Goal: Transaction & Acquisition: Book appointment/travel/reservation

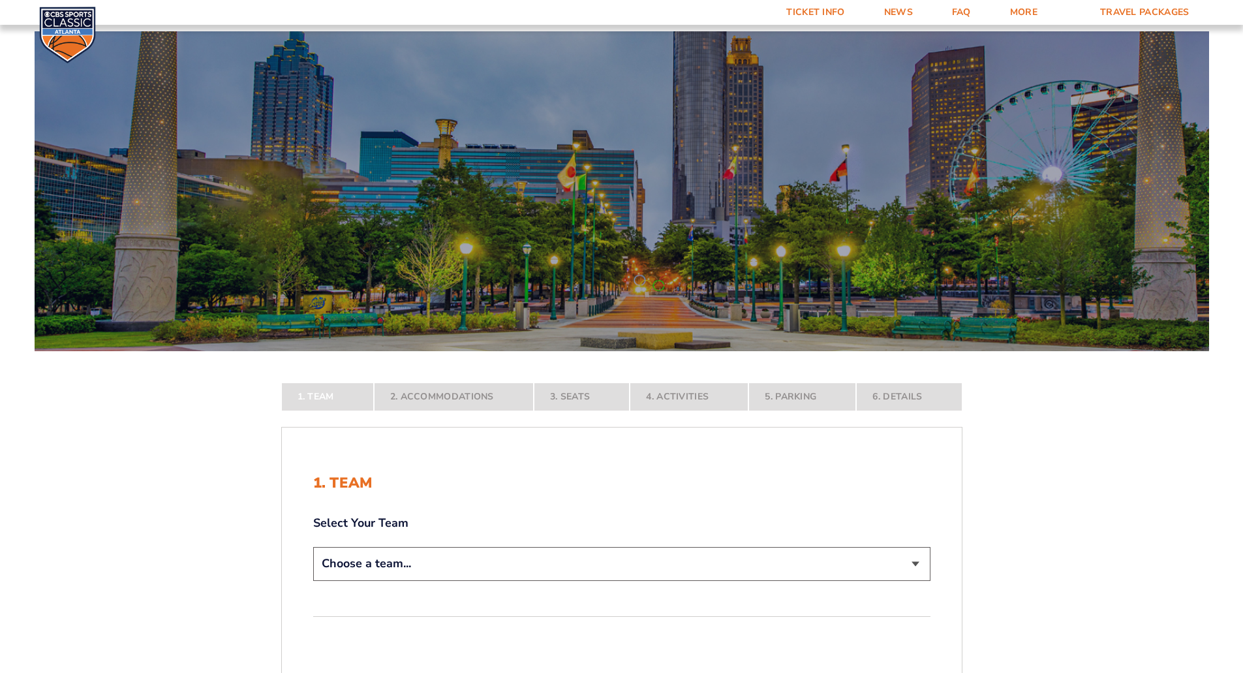
scroll to position [196, 0]
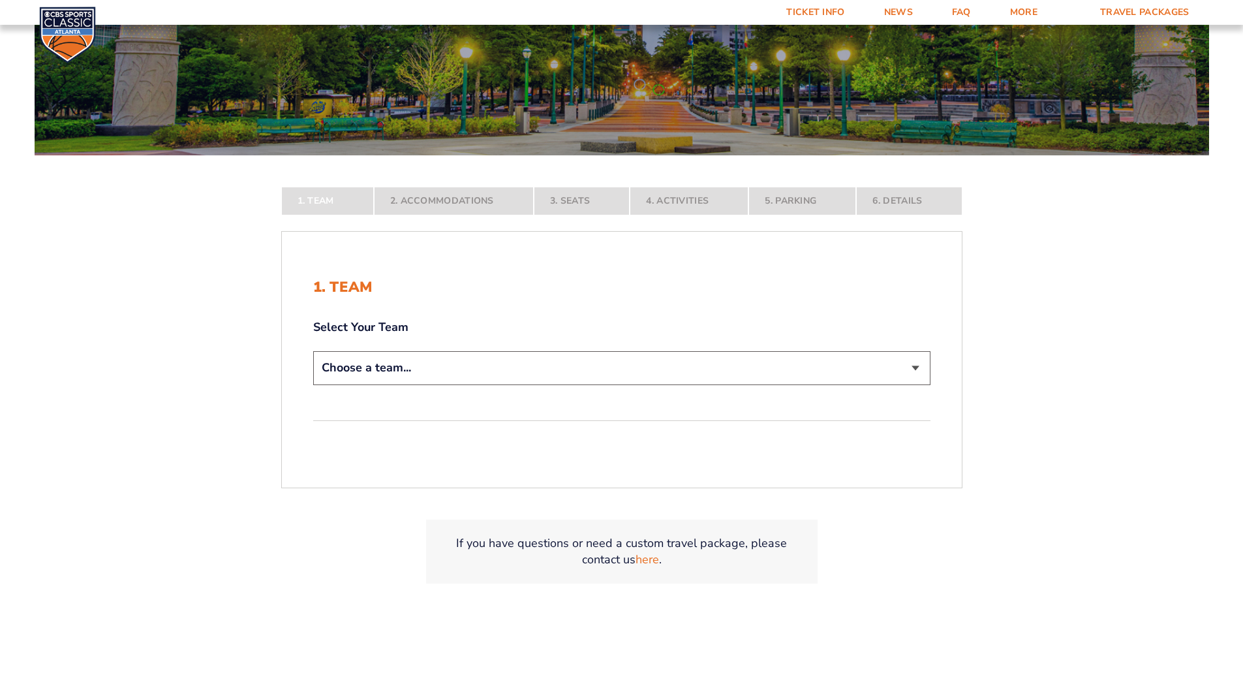
drag, startPoint x: 0, startPoint y: 0, endPoint x: 453, endPoint y: 373, distance: 586.9
click at [453, 373] on select "Choose a team... [US_STATE] Wildcats [US_STATE] State Buckeyes [US_STATE] Tar H…" at bounding box center [621, 367] width 617 height 33
select select "12756"
click at [313, 384] on select "Choose a team... [US_STATE] Wildcats [US_STATE] State Buckeyes [US_STATE] Tar H…" at bounding box center [621, 367] width 617 height 33
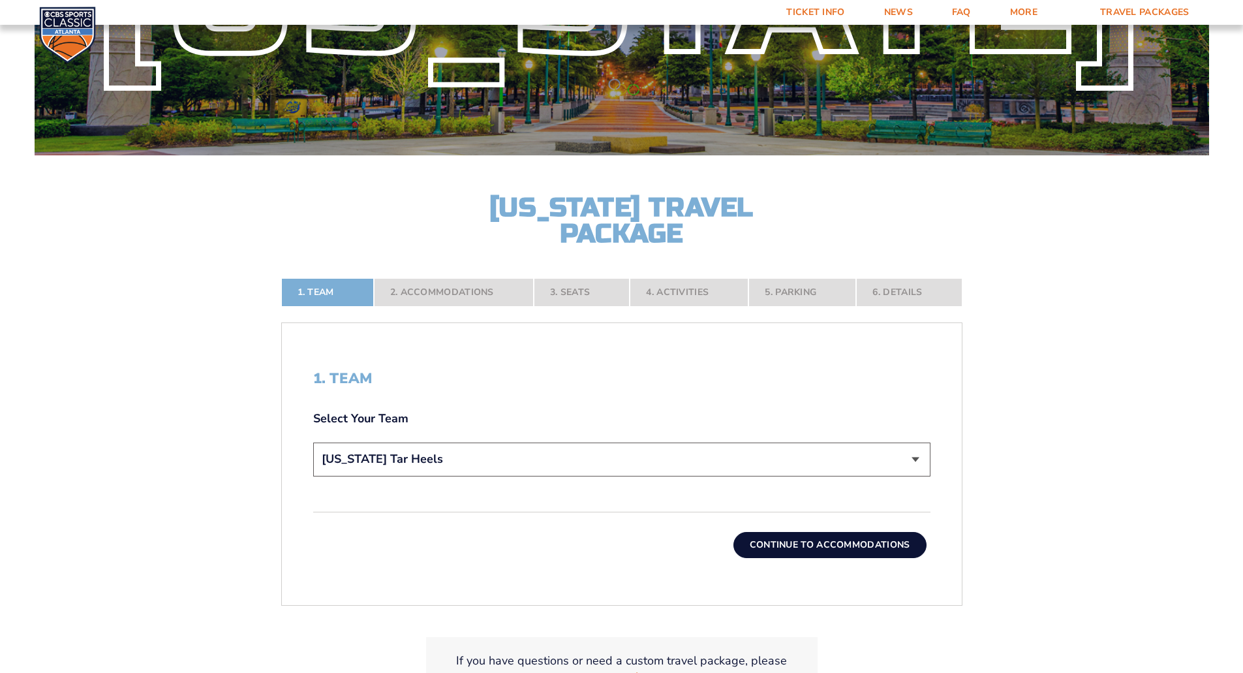
click at [789, 551] on button "Continue To Accommodations" at bounding box center [829, 545] width 193 height 26
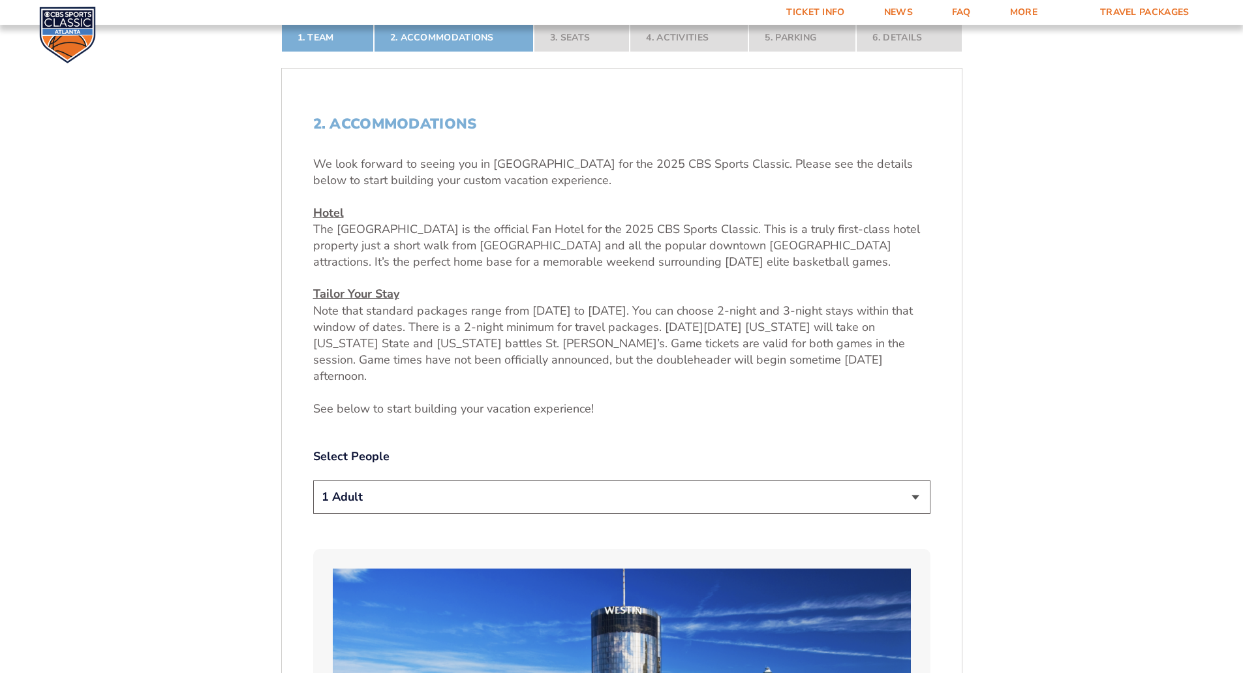
scroll to position [514, 0]
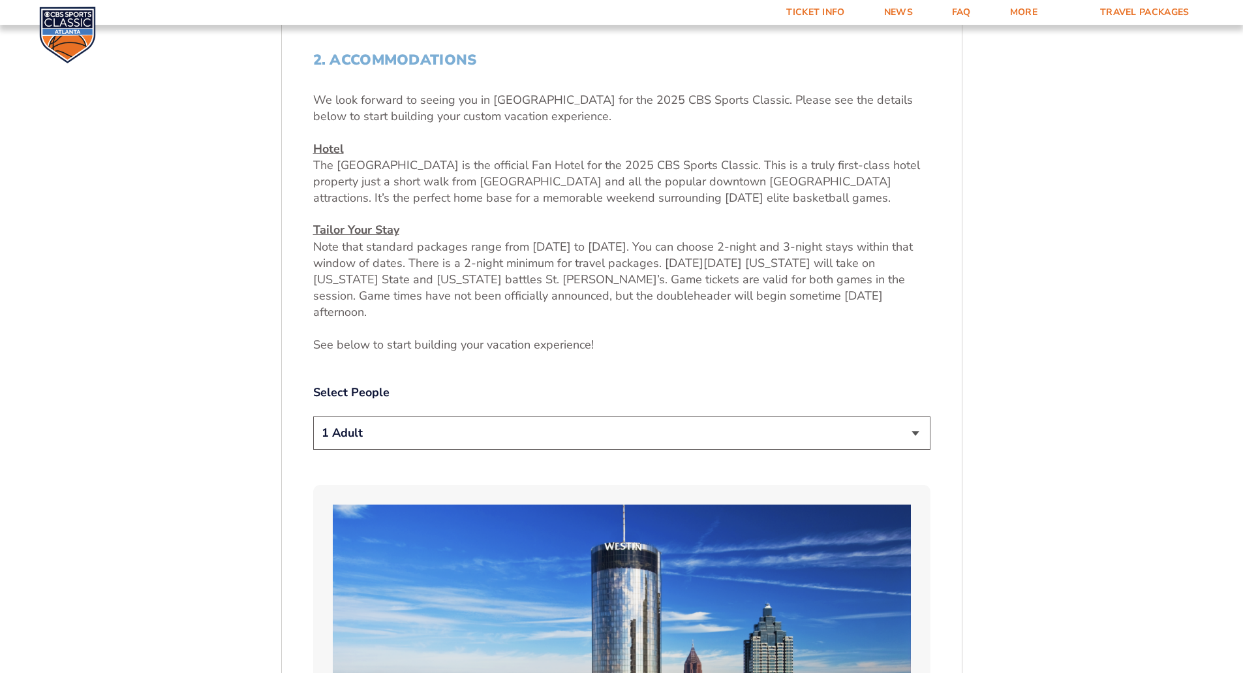
click at [474, 427] on select "1 Adult 2 Adults 3 Adults 4 Adults 2 Adults + 1 Child 2 Adults + 2 Children 2 A…" at bounding box center [621, 432] width 617 height 33
select select "2 Adults"
click at [313, 416] on select "1 Adult 2 Adults 3 Adults 4 Adults 2 Adults + 1 Child 2 Adults + 2 Children 2 A…" at bounding box center [621, 432] width 617 height 33
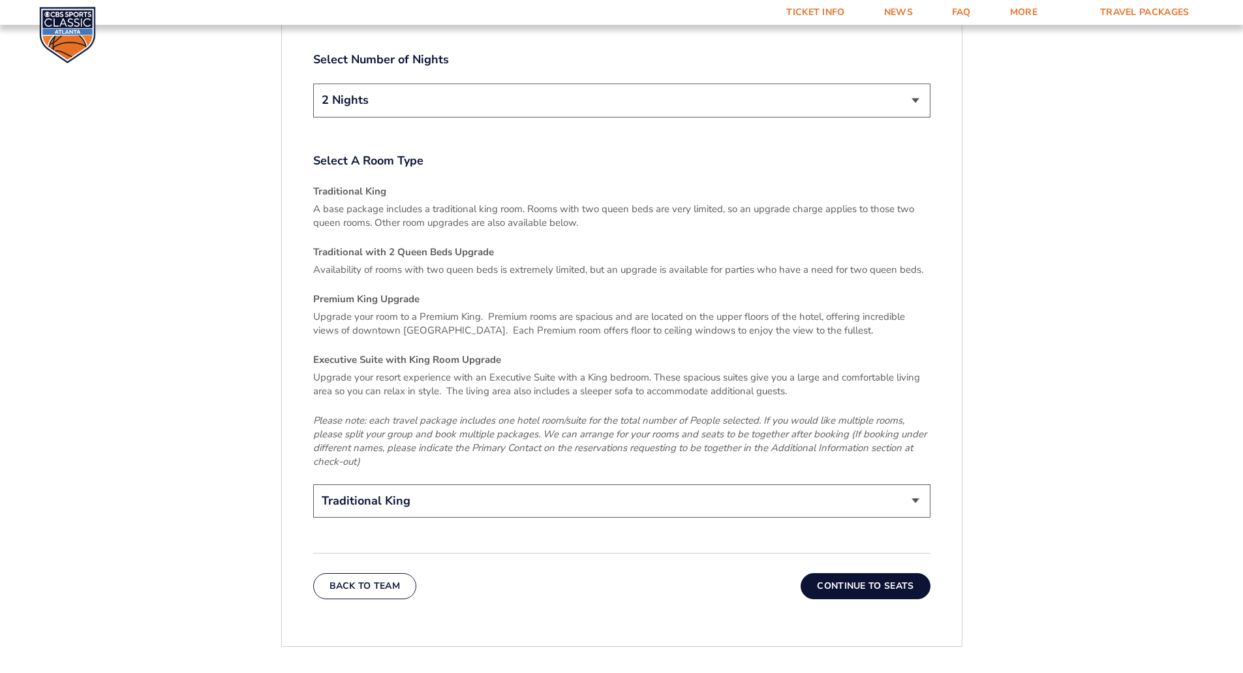
scroll to position [1950, 0]
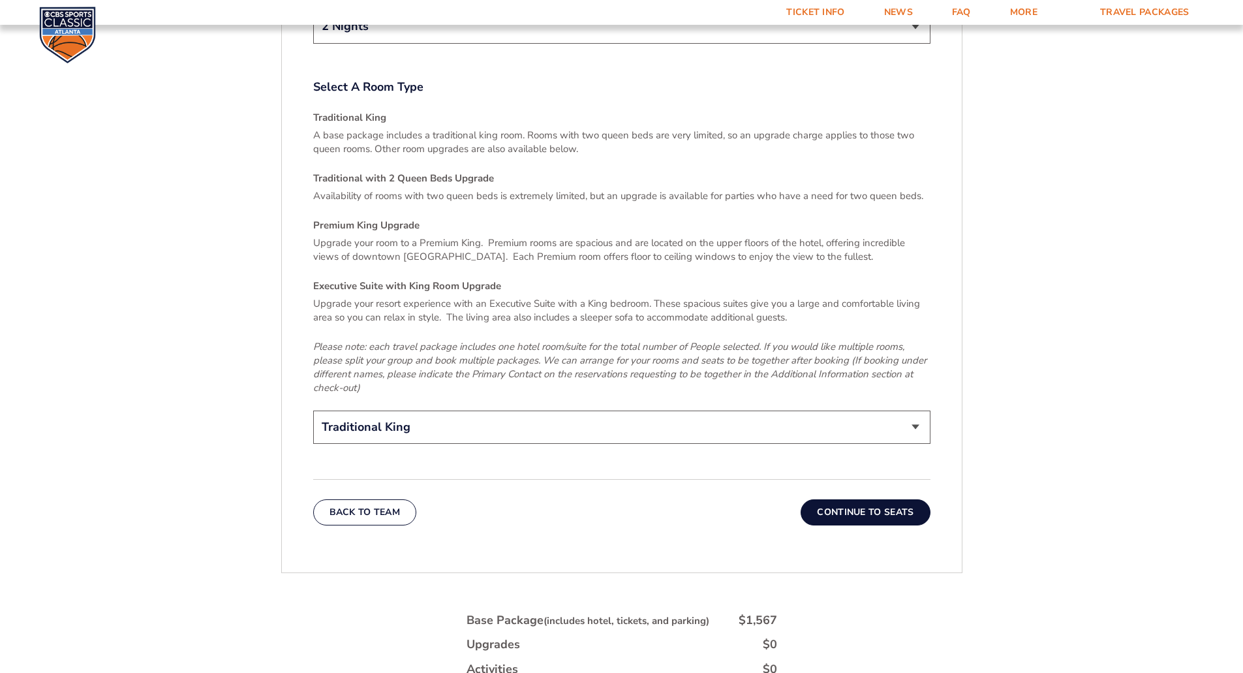
click at [614, 410] on select "Traditional King Traditional with 2 Queen Beds Upgrade (+$95 per night) Premium…" at bounding box center [621, 426] width 617 height 33
click at [634, 340] on em "Please note: each travel package includes one hotel room/suite for the total nu…" at bounding box center [619, 367] width 613 height 54
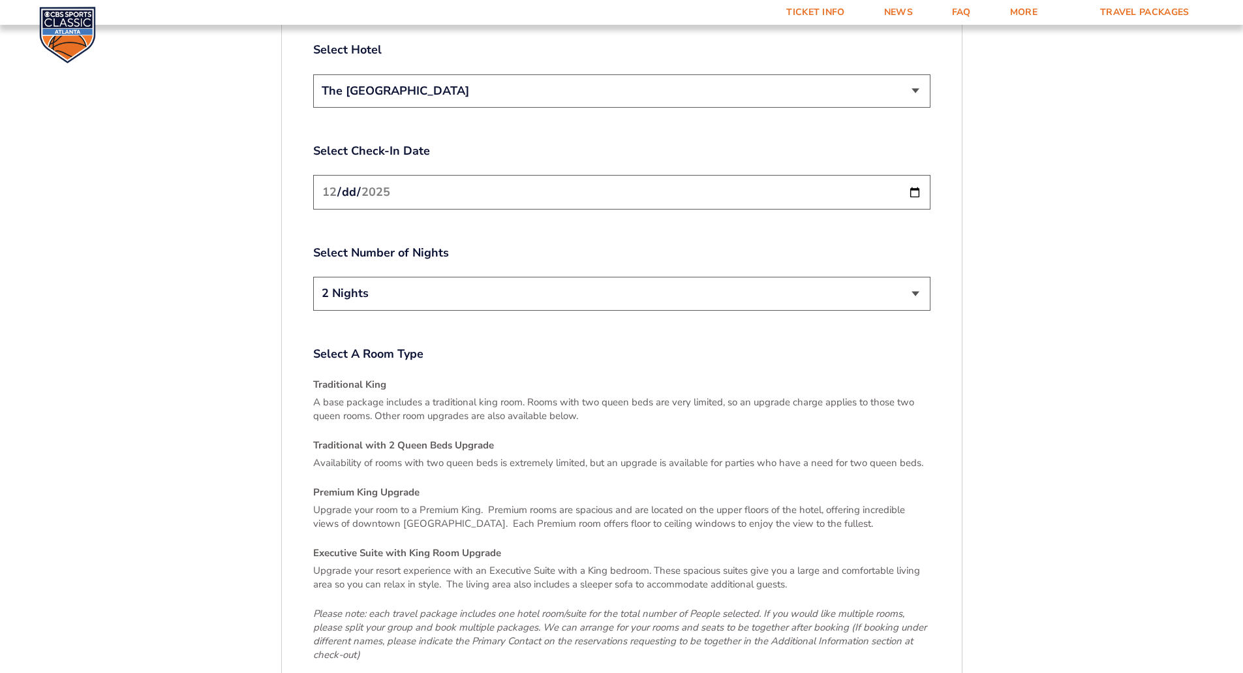
scroll to position [1819, 0]
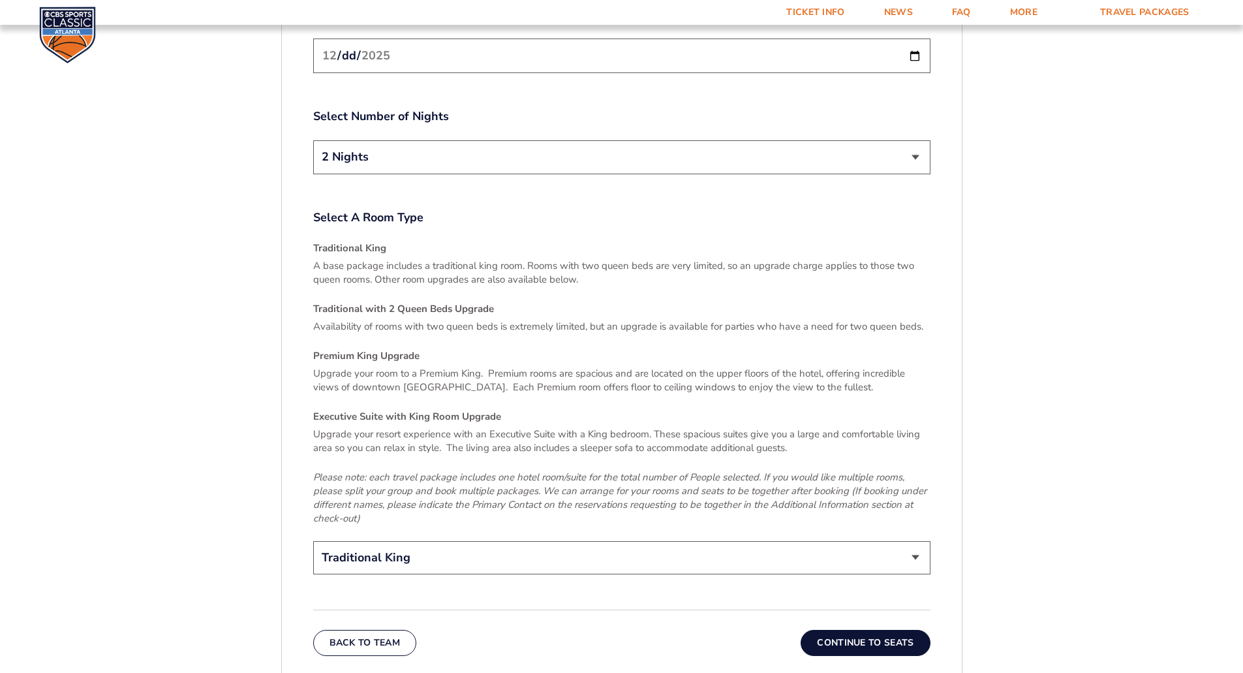
click at [856, 630] on button "Continue To Seats" at bounding box center [865, 643] width 129 height 26
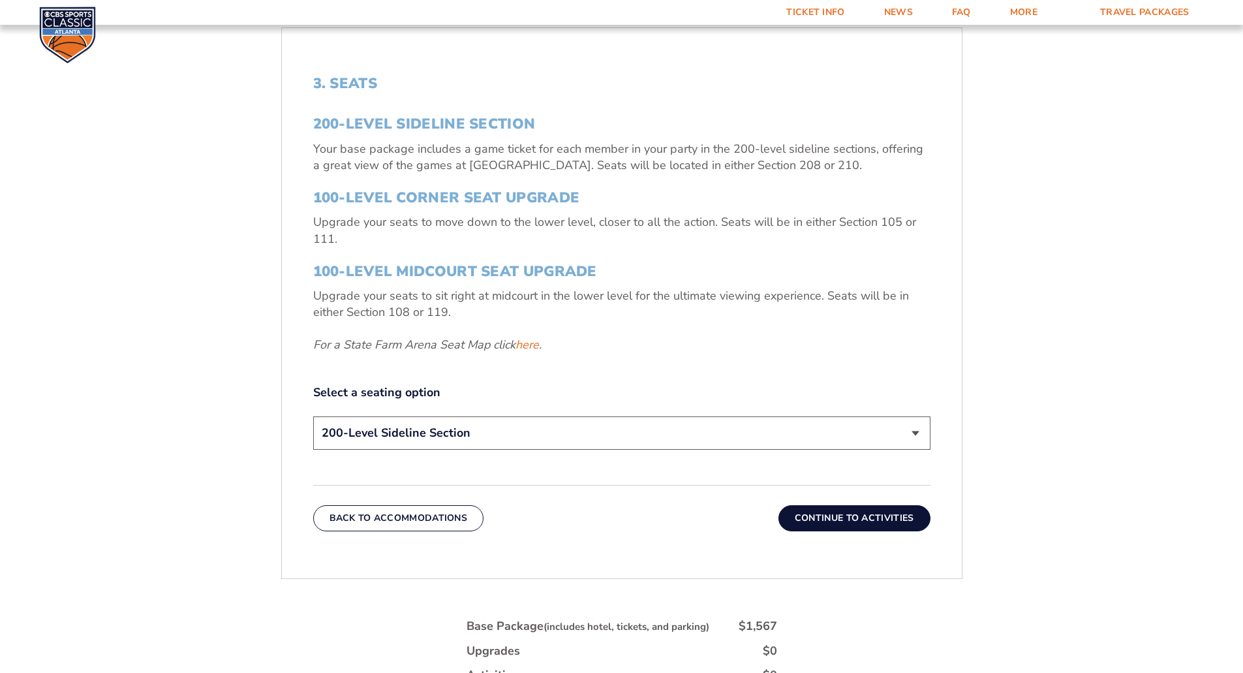
scroll to position [514, 0]
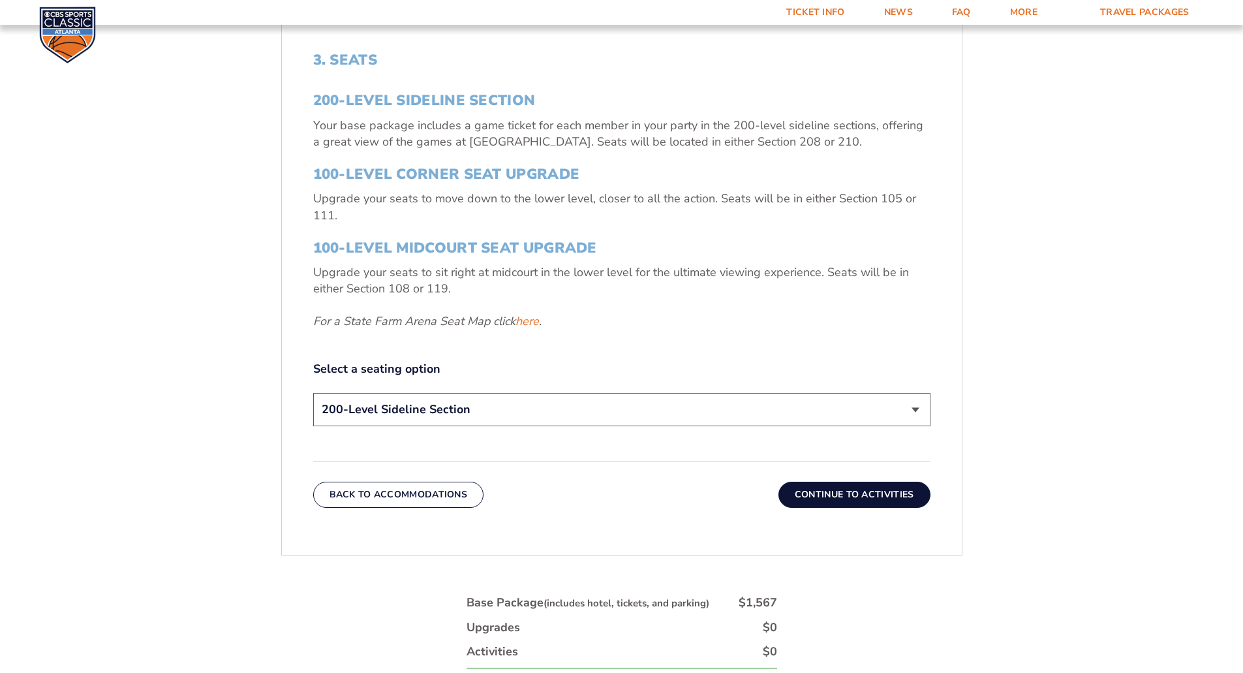
click at [541, 403] on select "200-Level Sideline Section 100-Level Corner Seat Upgrade (+$120 per person) 100…" at bounding box center [621, 409] width 617 height 33
click at [313, 393] on select "200-Level Sideline Section 100-Level Corner Seat Upgrade (+$120 per person) 100…" at bounding box center [621, 409] width 617 height 33
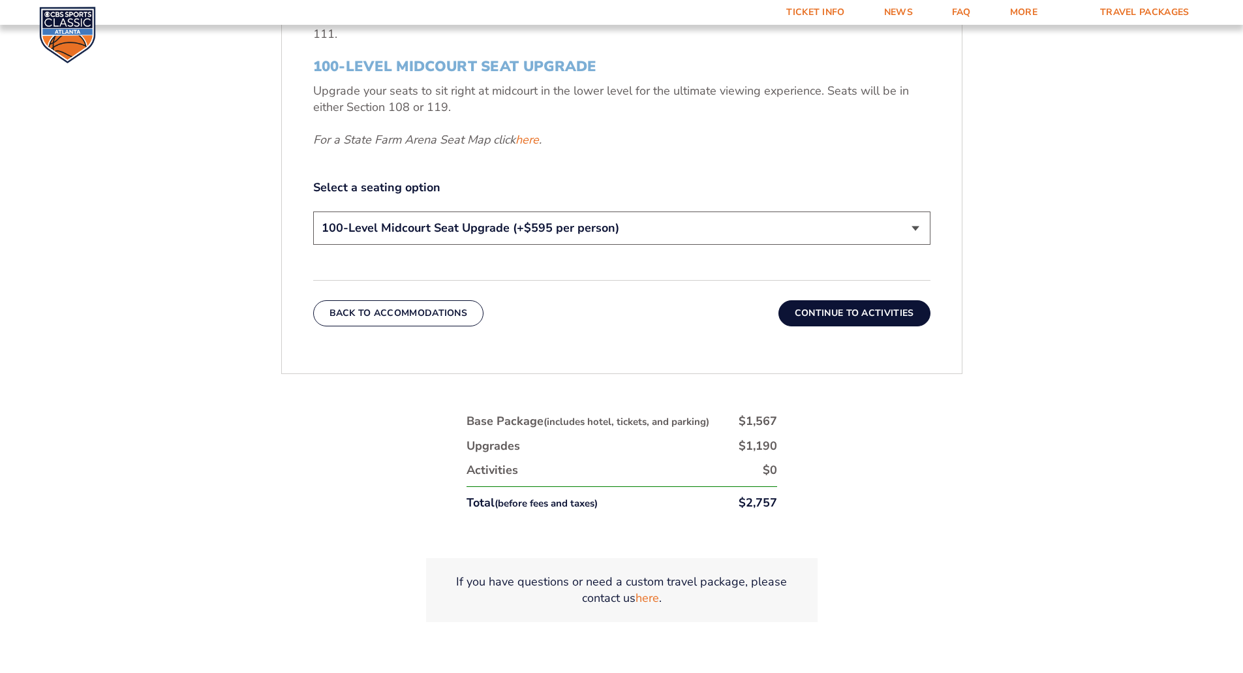
scroll to position [710, 0]
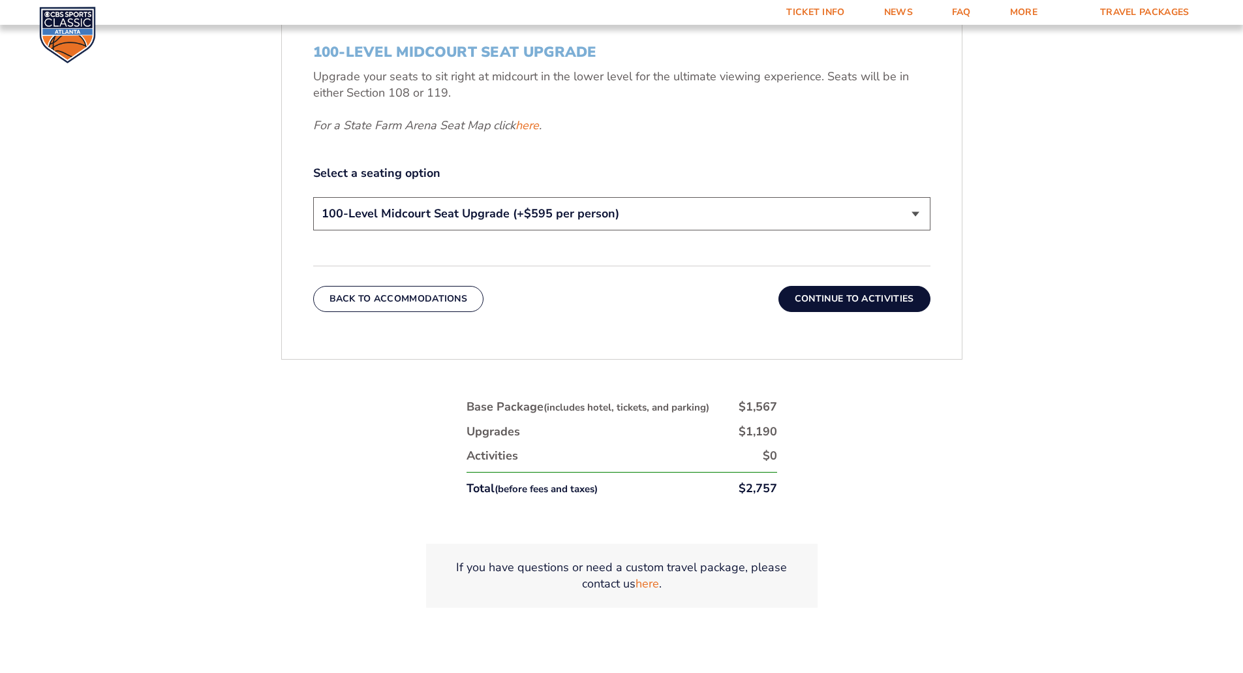
click at [655, 213] on select "200-Level Sideline Section 100-Level Corner Seat Upgrade (+$120 per person) 100…" at bounding box center [621, 213] width 617 height 33
click at [313, 197] on select "200-Level Sideline Section 100-Level Corner Seat Upgrade (+$120 per person) 100…" at bounding box center [621, 213] width 617 height 33
click at [502, 213] on select "200-Level Sideline Section 100-Level Corner Seat Upgrade (+$120 per person) 100…" at bounding box center [621, 213] width 617 height 33
click at [527, 131] on div "3. Seats 200-Level Sideline Section Your base package includes a game ticket fo…" at bounding box center [621, 45] width 617 height 378
click at [525, 127] on link "here" at bounding box center [526, 125] width 23 height 16
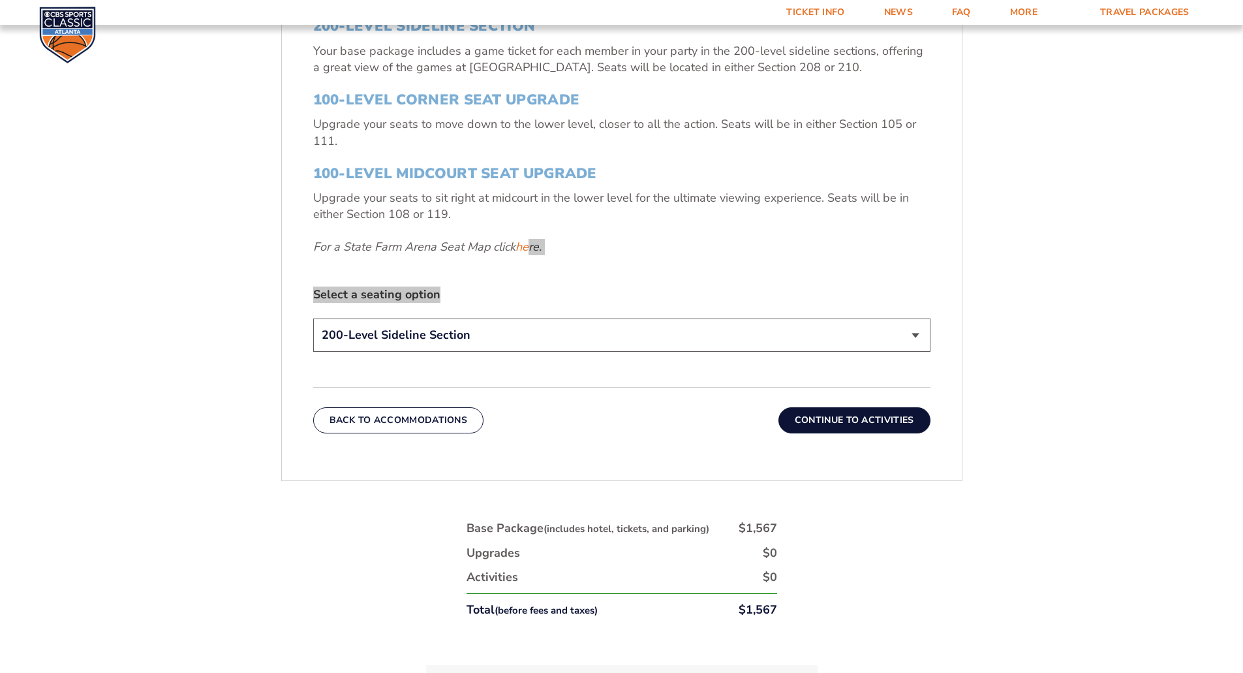
scroll to position [579, 0]
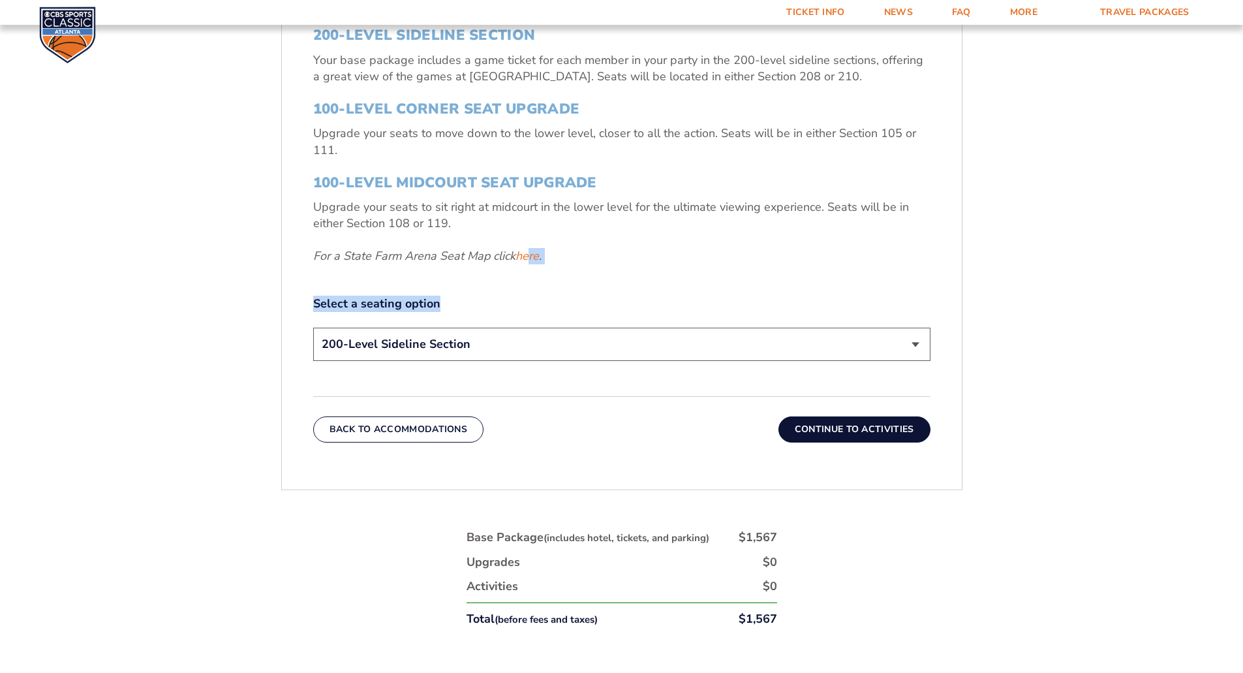
click at [646, 347] on select "200-Level Sideline Section 100-Level Corner Seat Upgrade (+$120 per person) 100…" at bounding box center [621, 344] width 617 height 33
click at [597, 354] on select "200-Level Sideline Section 100-Level Corner Seat Upgrade (+$120 per person) 100…" at bounding box center [621, 344] width 617 height 33
select select "100-Level Midcourt Seat Upgrade"
click at [313, 328] on select "200-Level Sideline Section 100-Level Corner Seat Upgrade (+$120 per person) 100…" at bounding box center [621, 344] width 617 height 33
click at [845, 425] on button "Continue To Activities" at bounding box center [854, 429] width 152 height 26
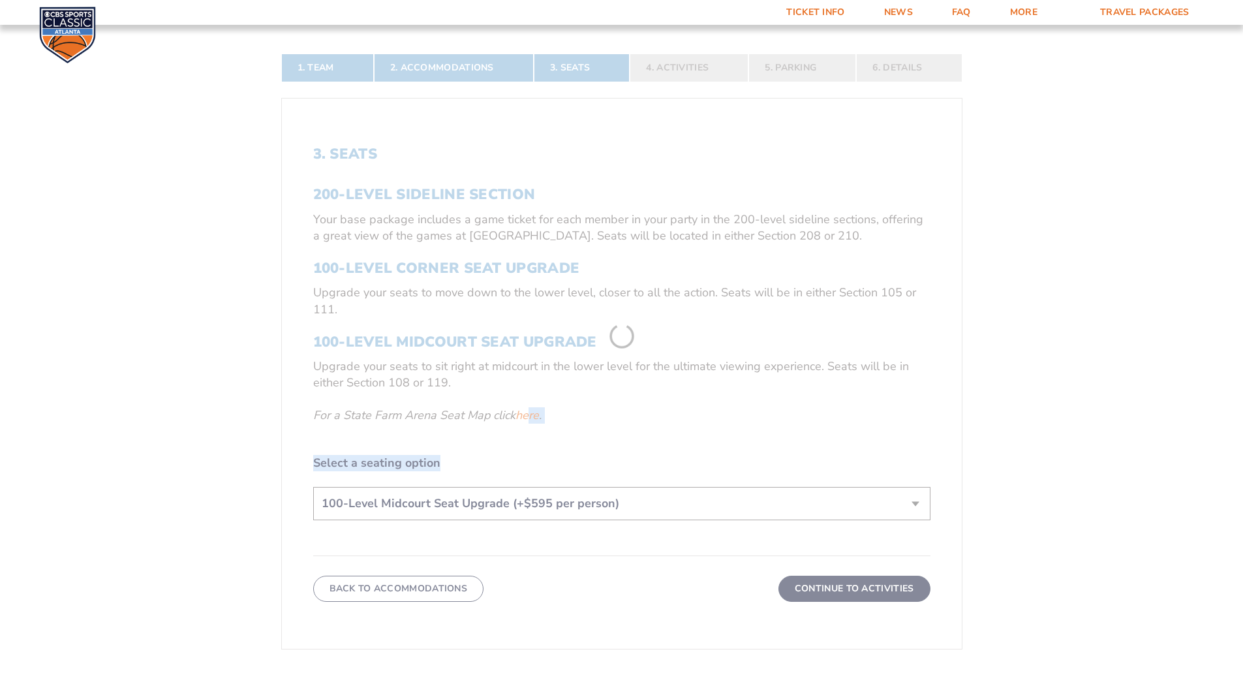
scroll to position [318, 0]
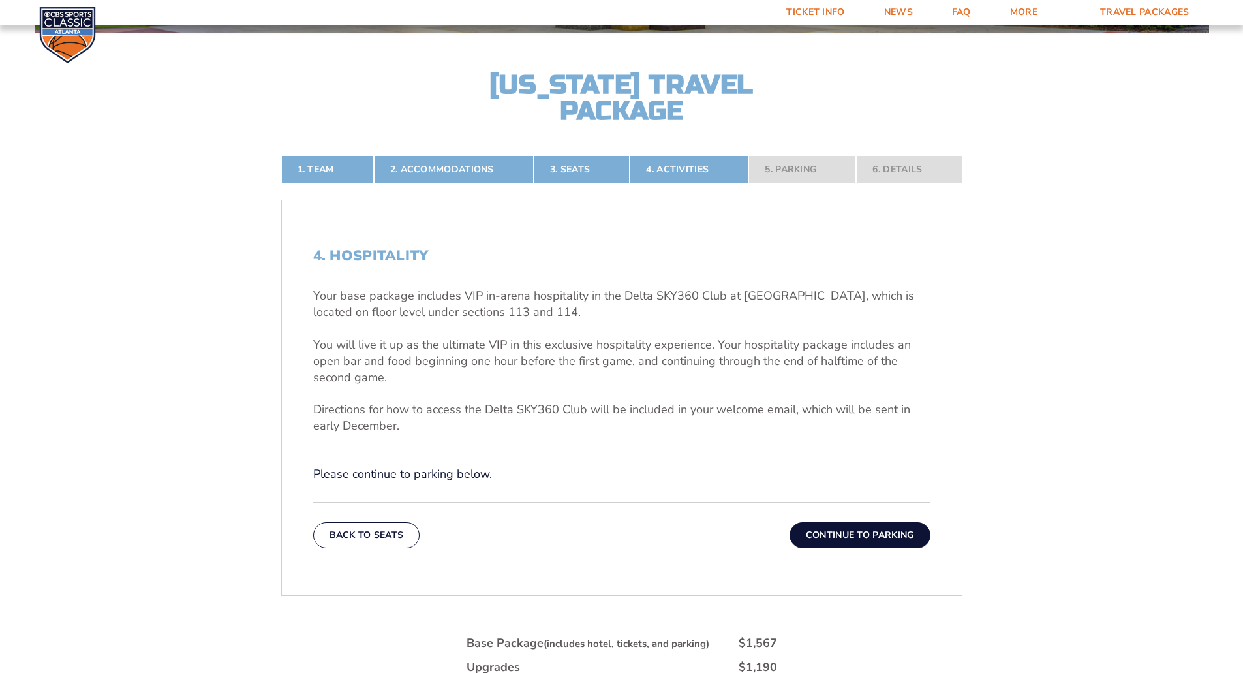
click at [842, 521] on div "Back To Seats Continue To Parking" at bounding box center [621, 525] width 617 height 46
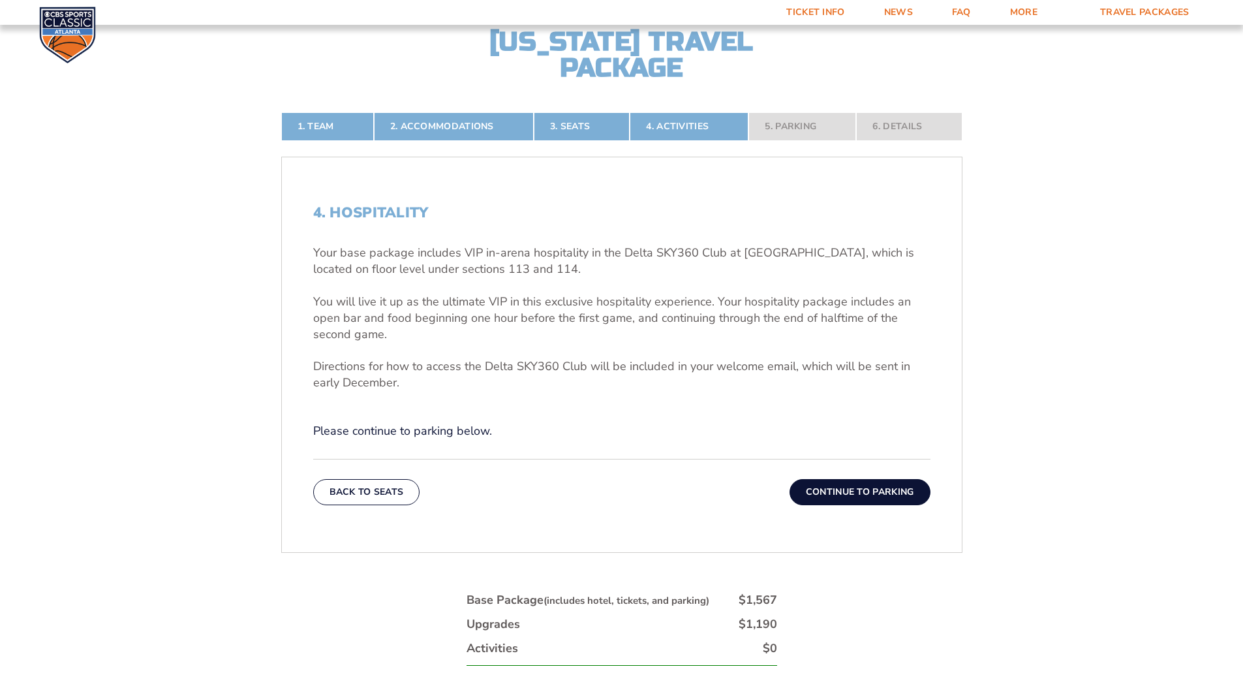
scroll to position [449, 0]
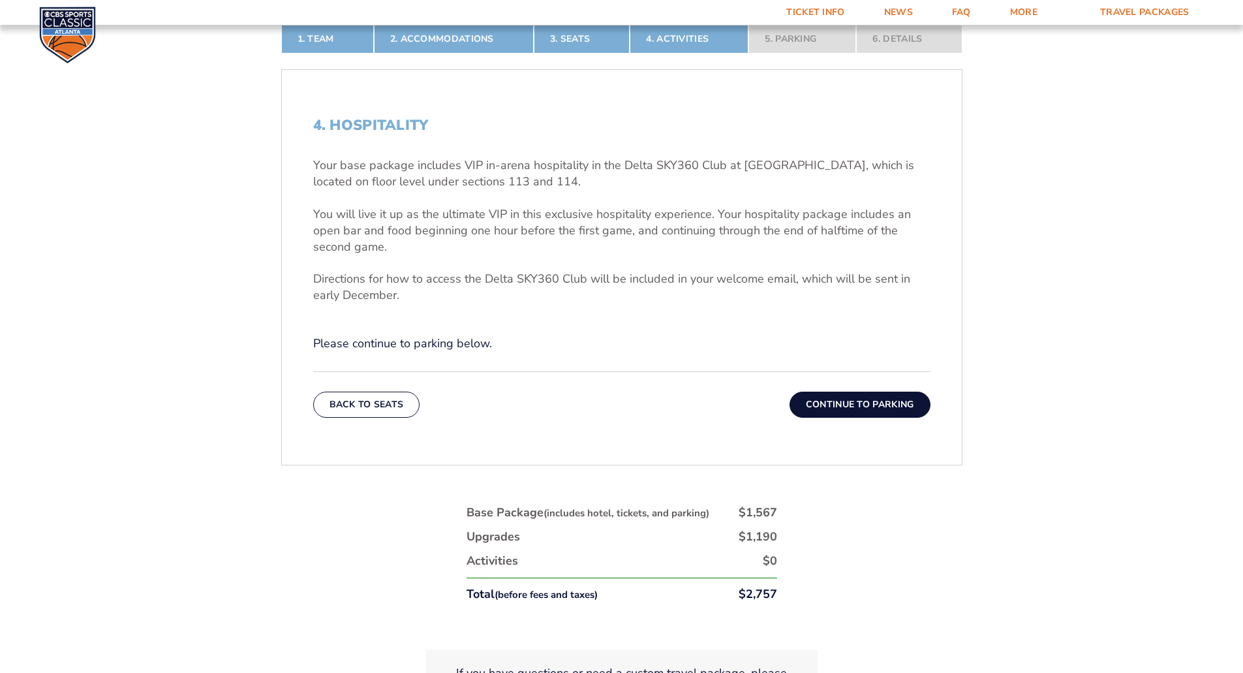
click at [843, 408] on button "Continue To Parking" at bounding box center [859, 404] width 141 height 26
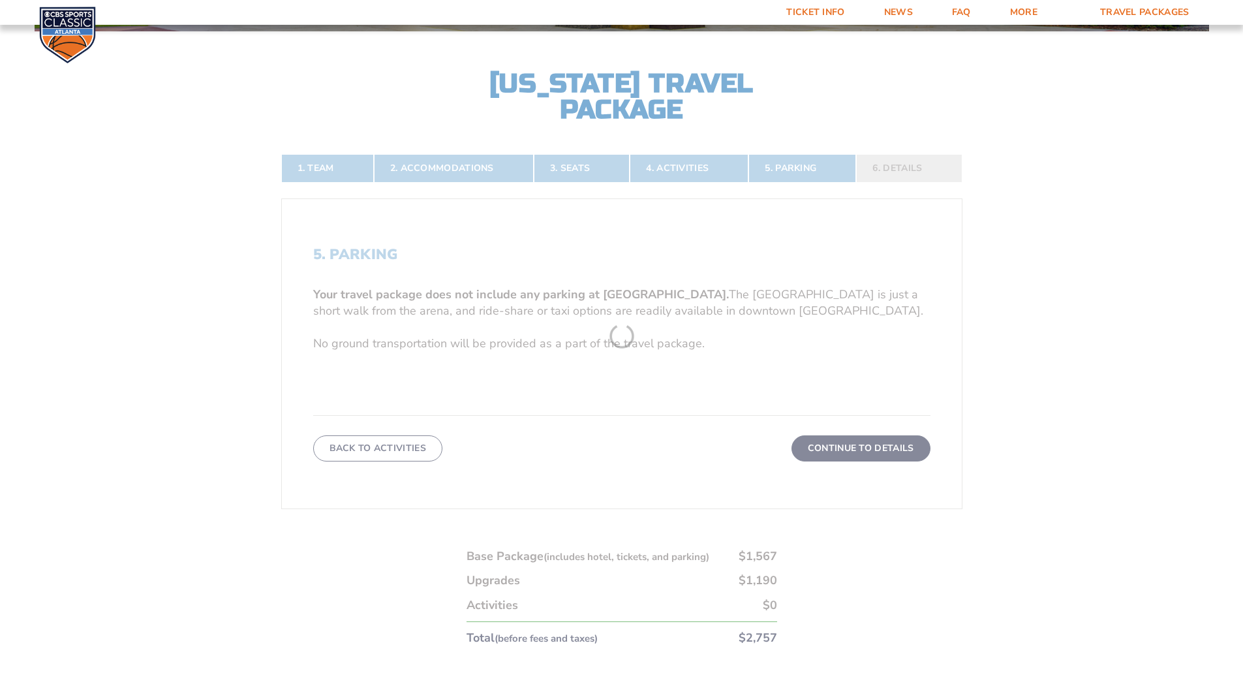
scroll to position [318, 0]
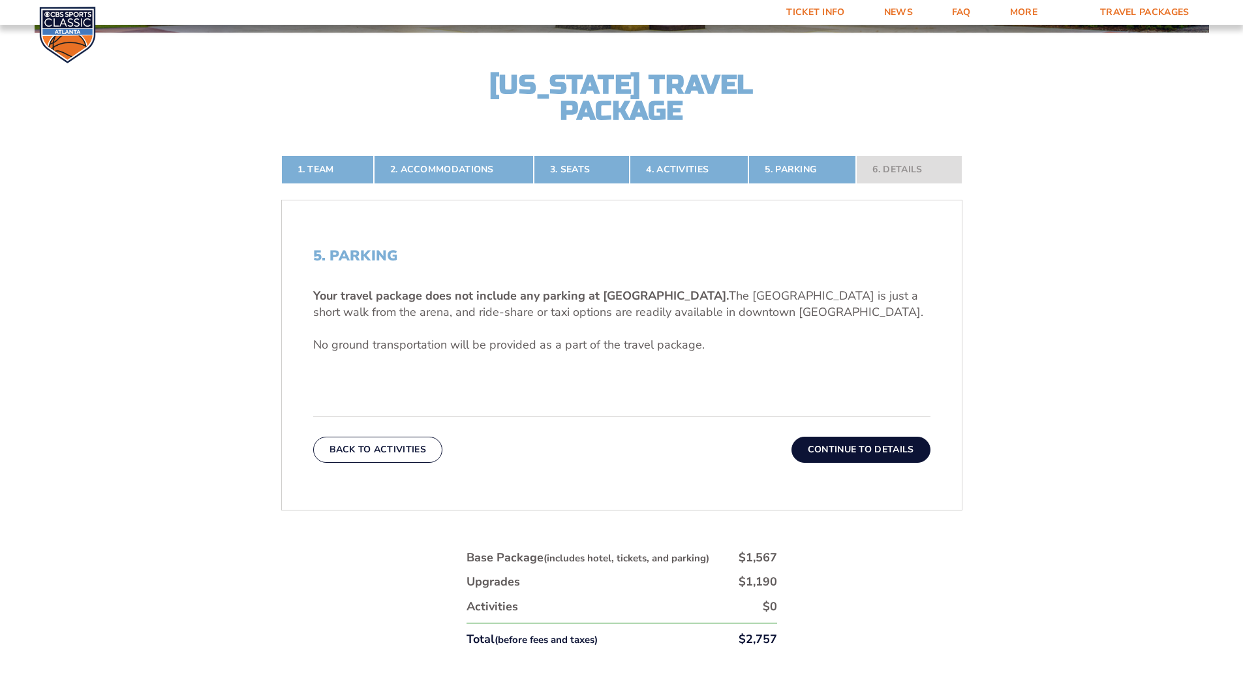
click at [838, 446] on button "Continue To Details" at bounding box center [860, 449] width 139 height 26
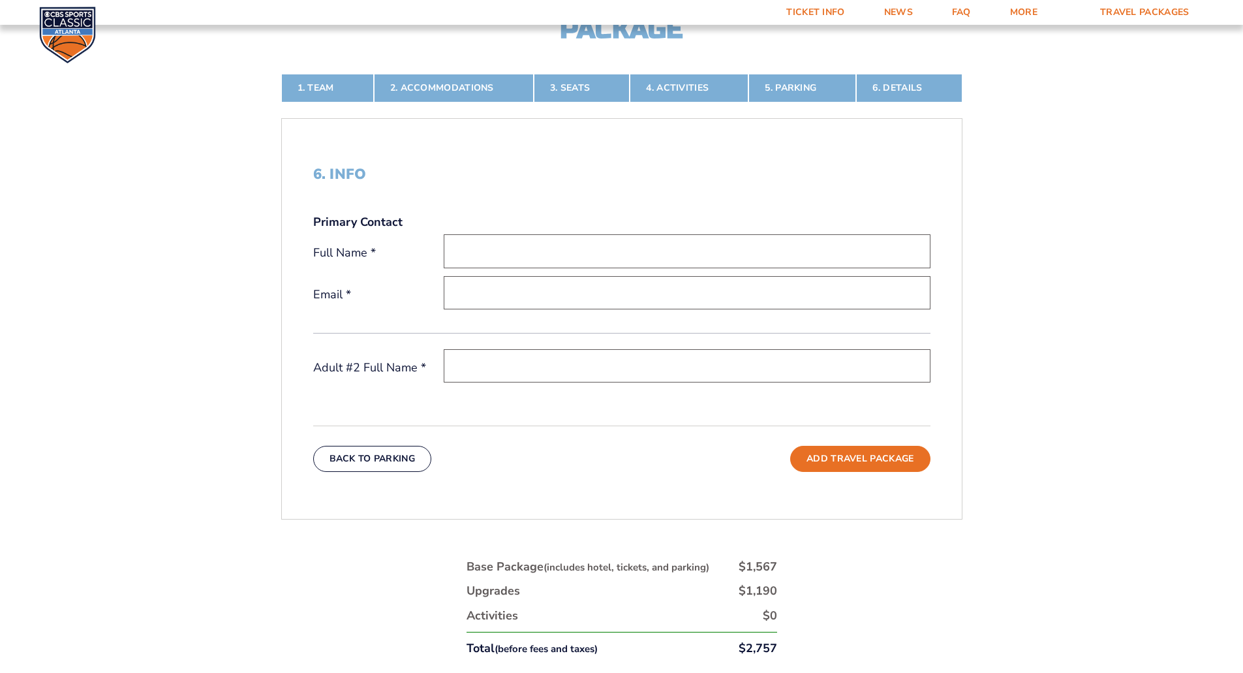
scroll to position [579, 0]
